Goal: Task Accomplishment & Management: Use online tool/utility

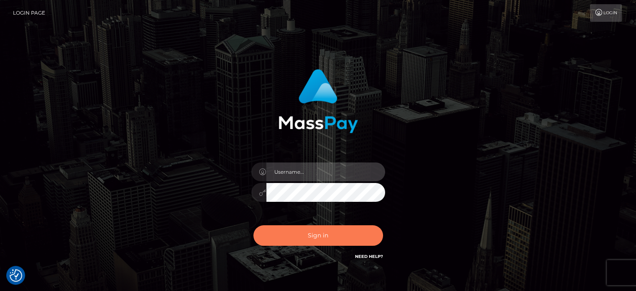
type input "kristy.ai"
click at [288, 239] on button "Sign in" at bounding box center [318, 235] width 130 height 20
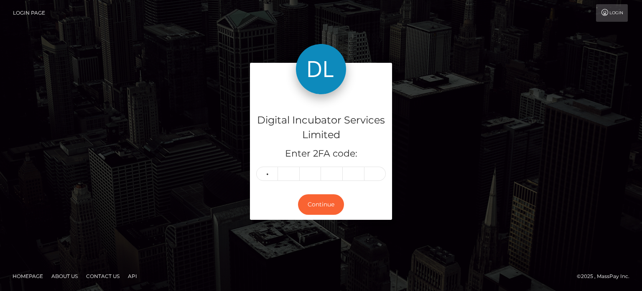
type input "9"
type input "5"
type input "8"
type input "0"
type input "8"
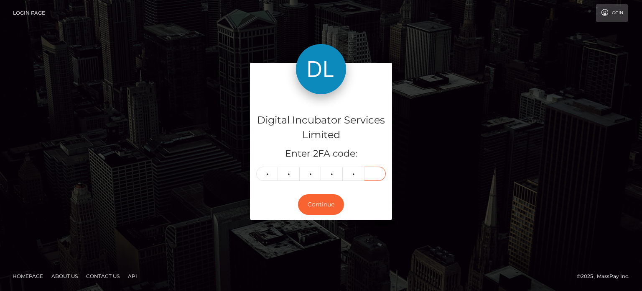
type input "6"
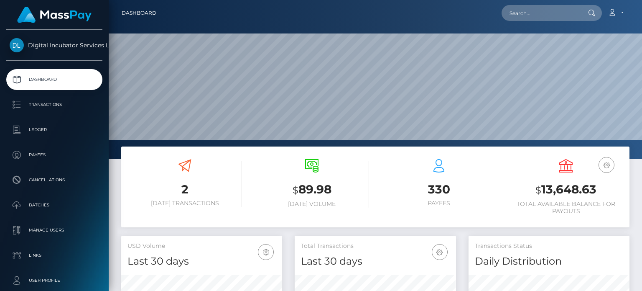
scroll to position [148, 161]
click at [559, 8] on input "text" at bounding box center [541, 13] width 79 height 16
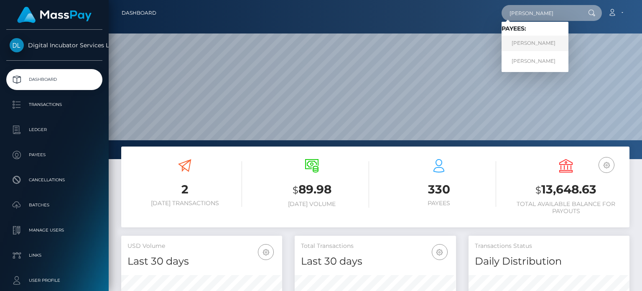
type input "ameet"
click at [542, 41] on link "Ameet Kang" at bounding box center [535, 43] width 67 height 15
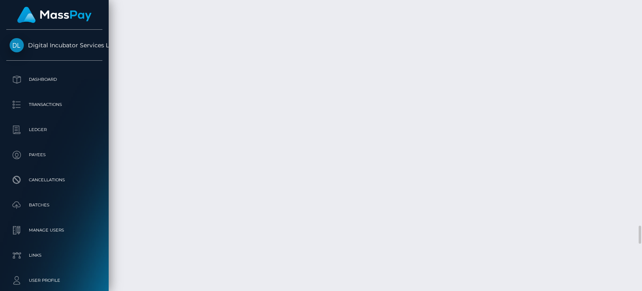
scroll to position [3637, 0]
drag, startPoint x: 258, startPoint y: 205, endPoint x: 269, endPoint y: 204, distance: 11.4
copy td "Inv 009-Ai 20250916"
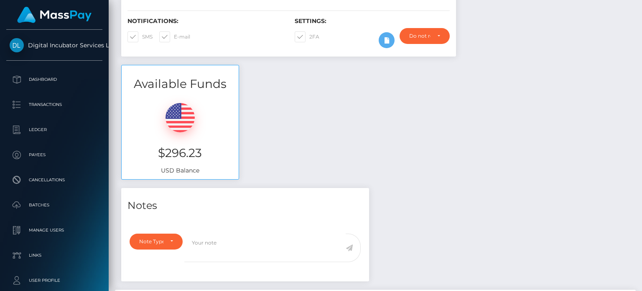
scroll to position [0, 0]
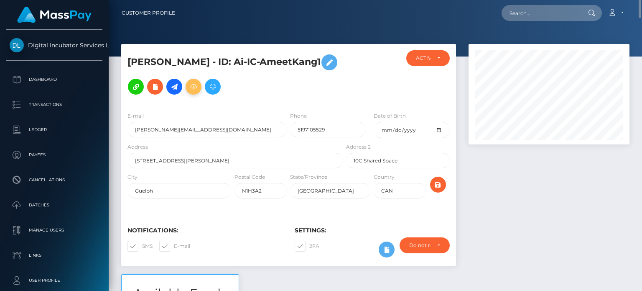
click at [186, 92] on button at bounding box center [194, 87] width 16 height 16
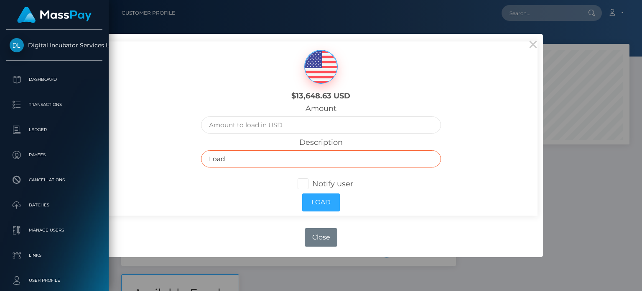
drag, startPoint x: 248, startPoint y: 157, endPoint x: 185, endPoint y: 149, distance: 63.2
click at [185, 149] on div "$13,648.63 USD Amount Description Load Notify user Load" at bounding box center [321, 128] width 433 height 174
paste input "Inv 009-Ai 20250916"
click at [231, 158] on input "Inv 009-Ai 20250916" at bounding box center [321, 158] width 240 height 17
type input "Inv 010-Ai 20250922 Fahim"
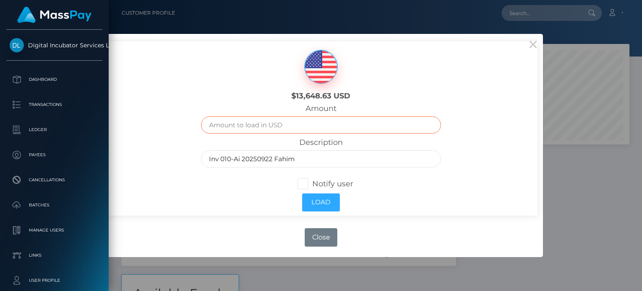
click at [241, 131] on input "text" at bounding box center [321, 124] width 240 height 17
click at [241, 122] on input "text" at bounding box center [321, 124] width 240 height 17
type input "550.00"
click at [312, 188] on span at bounding box center [312, 183] width 0 height 9
click at [306, 186] on input "Notify user" at bounding box center [306, 182] width 5 height 5
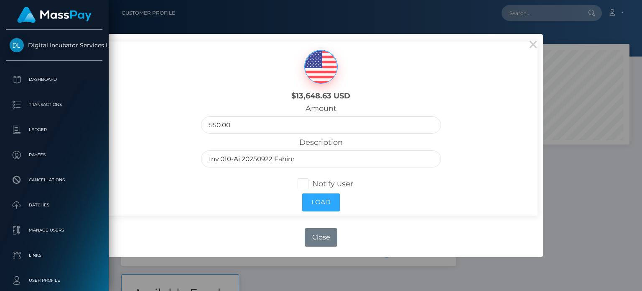
checkbox input "true"
click at [312, 207] on button "Load" at bounding box center [321, 202] width 38 height 18
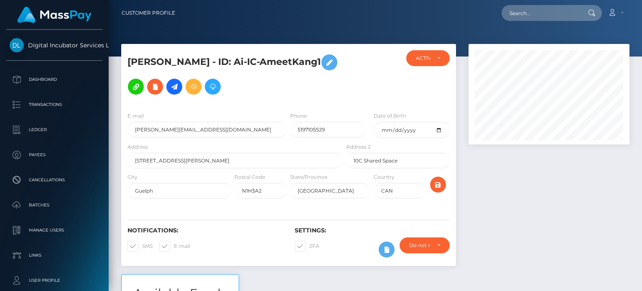
scroll to position [100, 161]
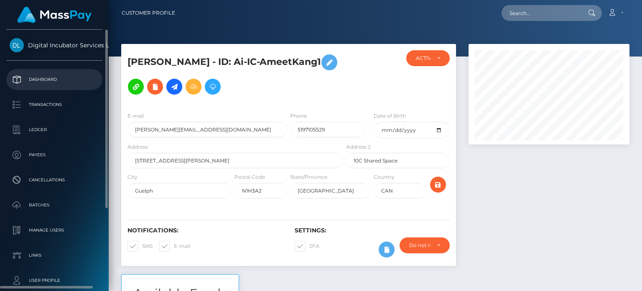
click at [51, 77] on p "Dashboard" at bounding box center [54, 79] width 89 height 13
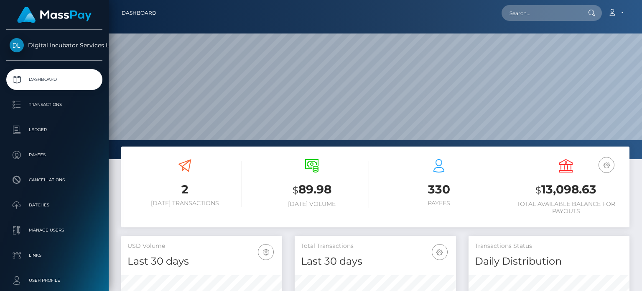
scroll to position [148, 161]
